Goal: Transaction & Acquisition: Download file/media

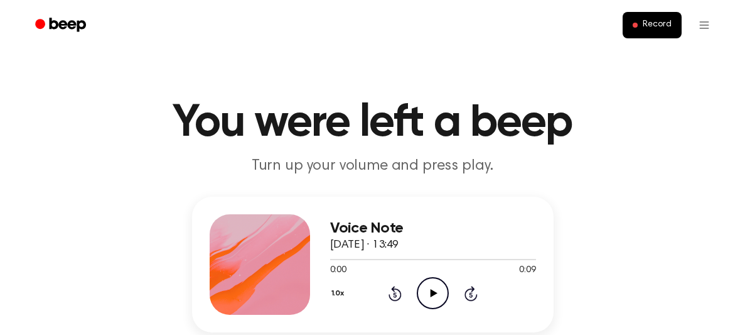
click at [431, 294] on icon at bounding box center [434, 293] width 7 height 8
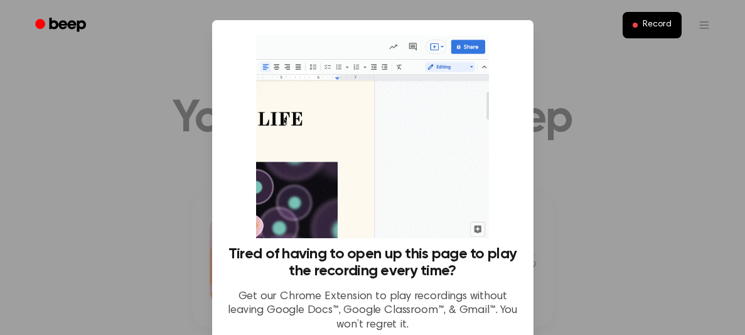
scroll to position [6, 0]
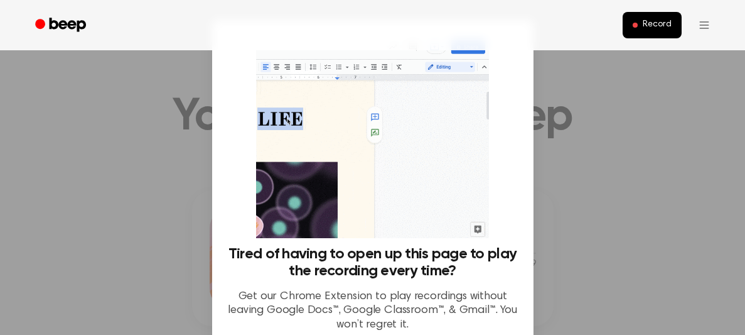
click at [667, 196] on div at bounding box center [372, 167] width 745 height 335
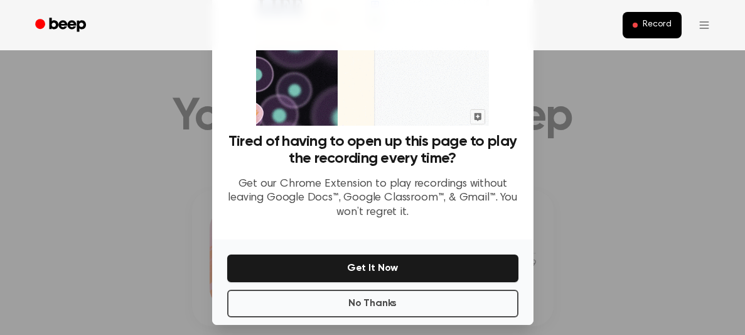
scroll to position [122, 0]
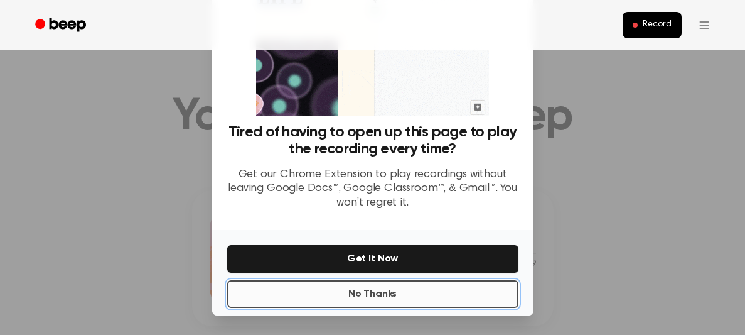
click at [382, 296] on button "No Thanks" at bounding box center [372, 294] width 291 height 28
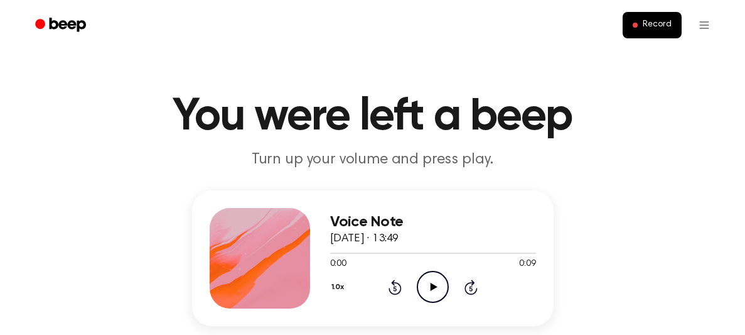
click at [429, 282] on icon "Play Audio" at bounding box center [433, 287] width 32 height 32
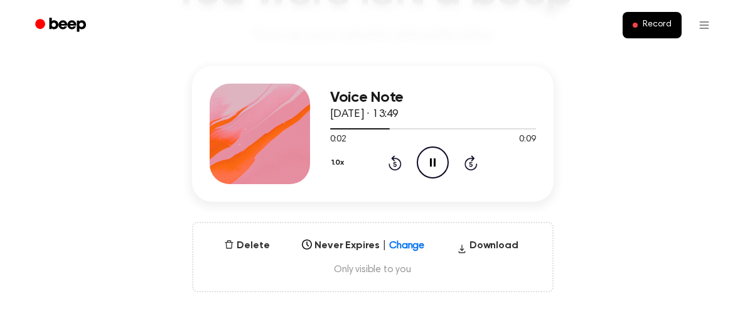
scroll to position [141, 0]
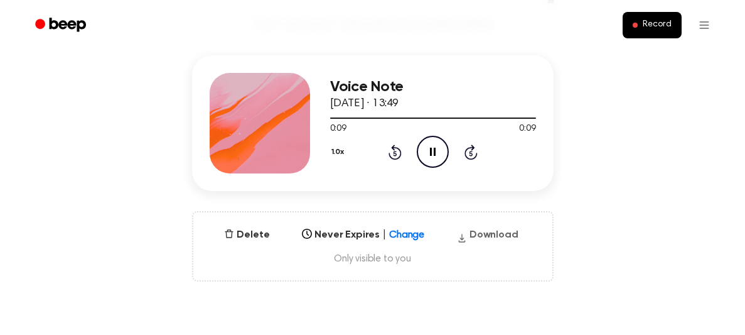
click at [491, 231] on button "Download" at bounding box center [488, 237] width 72 height 20
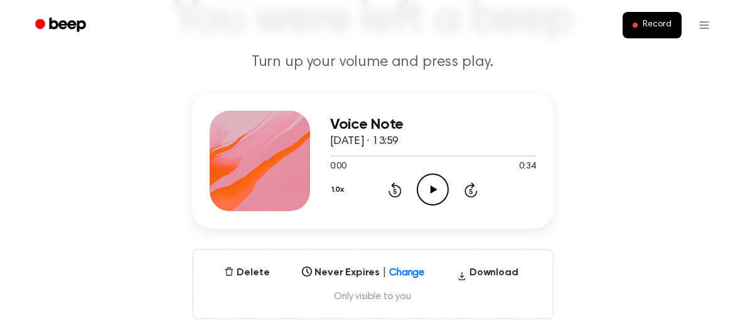
scroll to position [165, 0]
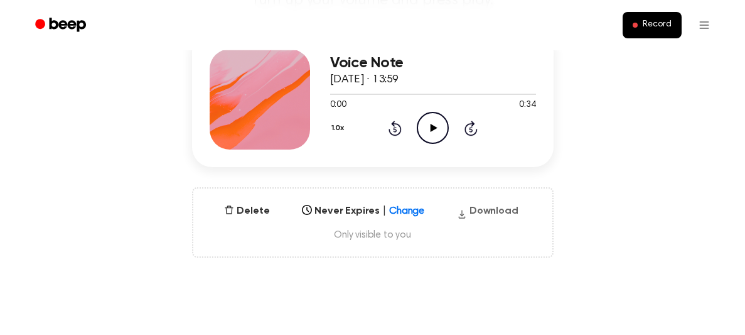
click at [503, 212] on button "Download" at bounding box center [488, 213] width 72 height 20
